Goal: Information Seeking & Learning: Find specific fact

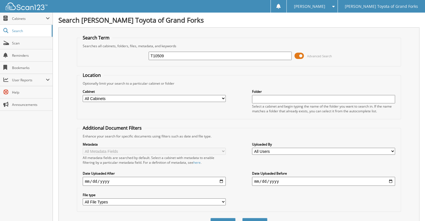
type input "T10509"
click at [242, 218] on button "Search" at bounding box center [254, 223] width 25 height 10
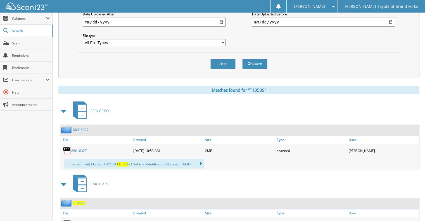
scroll to position [192, 0]
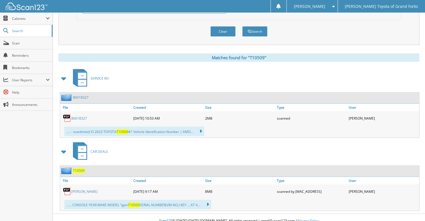
click at [85, 189] on link "[PERSON_NAME]" at bounding box center [84, 191] width 26 height 5
